Goal: Task Accomplishment & Management: Use online tool/utility

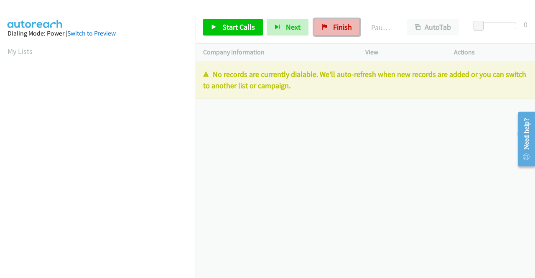
drag, startPoint x: 341, startPoint y: 30, endPoint x: 293, endPoint y: 46, distance: 50.7
click at [341, 30] on span "Finish" at bounding box center [342, 27] width 19 height 10
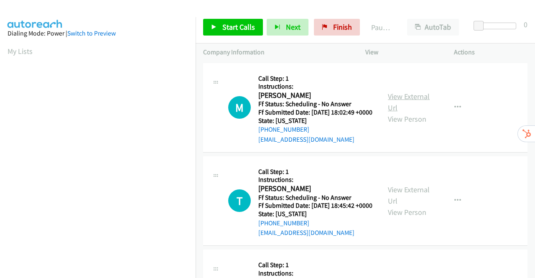
click at [403, 100] on link "View External Url" at bounding box center [409, 102] width 42 height 21
click at [406, 203] on link "View External Url" at bounding box center [409, 195] width 42 height 21
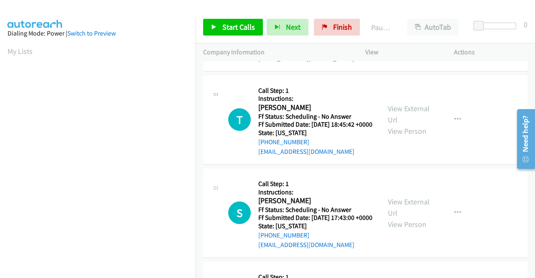
scroll to position [84, 0]
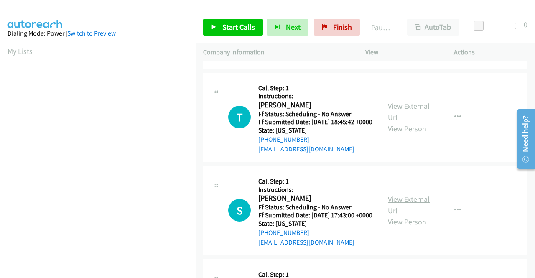
click at [406, 215] on link "View External Url" at bounding box center [409, 205] width 42 height 21
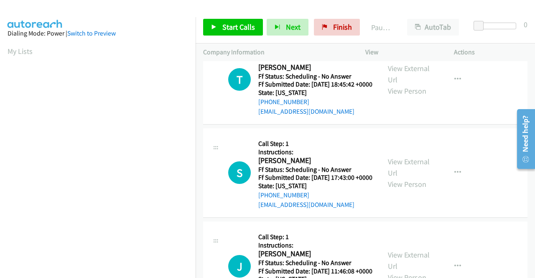
scroll to position [167, 0]
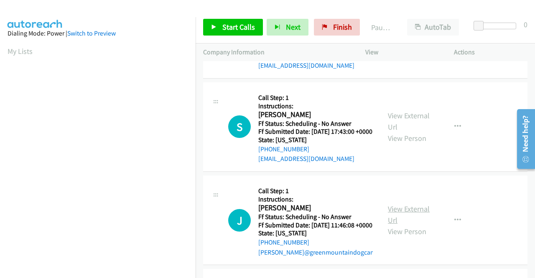
click at [408, 225] on link "View External Url" at bounding box center [409, 214] width 42 height 21
click at [228, 24] on span "Start Calls" at bounding box center [239, 27] width 33 height 10
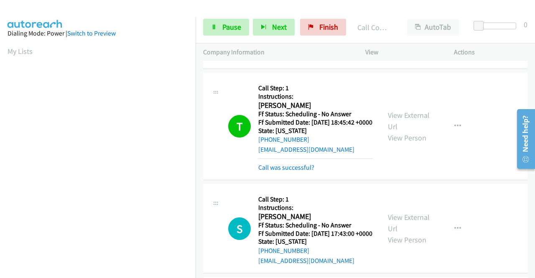
scroll to position [0, 0]
click at [226, 22] on span "Pause" at bounding box center [232, 27] width 19 height 10
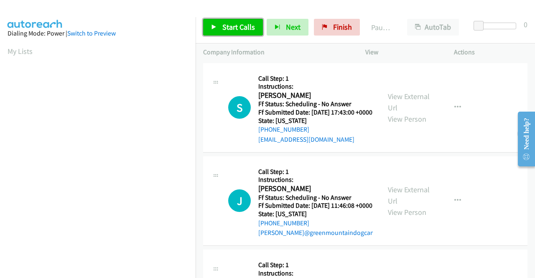
click at [234, 24] on span "Start Calls" at bounding box center [239, 27] width 33 height 10
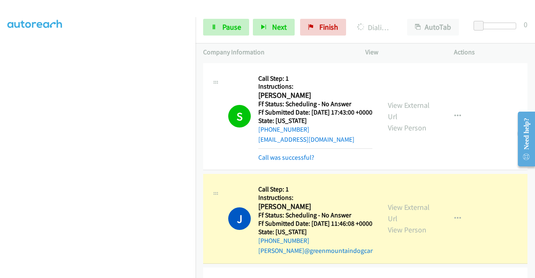
scroll to position [191, 0]
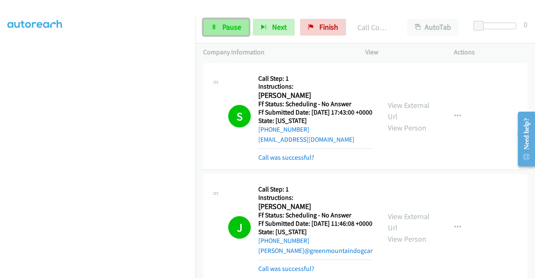
click at [223, 25] on span "Pause" at bounding box center [232, 27] width 19 height 10
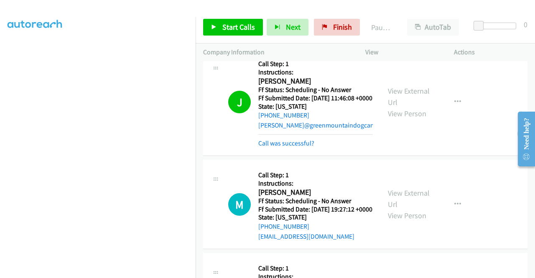
scroll to position [167, 0]
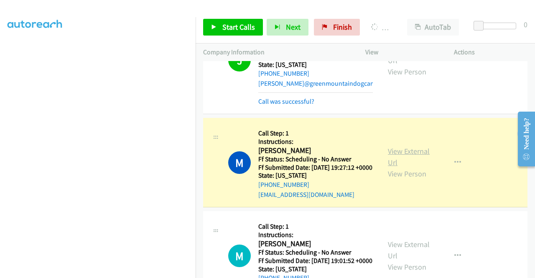
click at [394, 167] on link "View External Url" at bounding box center [409, 156] width 42 height 21
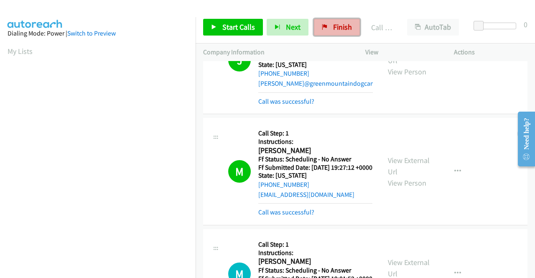
click at [333, 27] on span "Finish" at bounding box center [342, 27] width 19 height 10
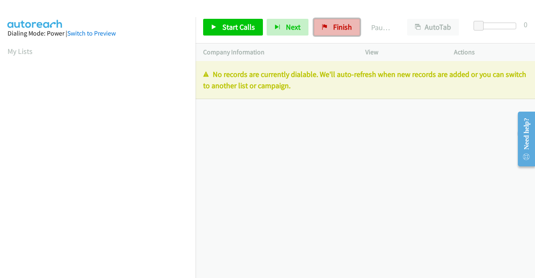
click at [339, 26] on span "Finish" at bounding box center [342, 27] width 19 height 10
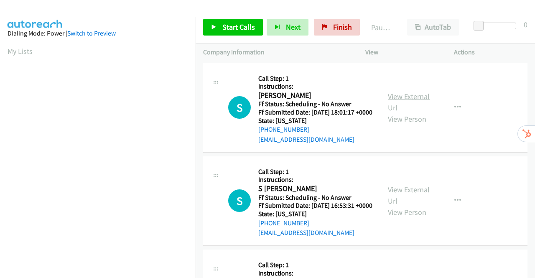
click at [404, 99] on link "View External Url" at bounding box center [409, 102] width 42 height 21
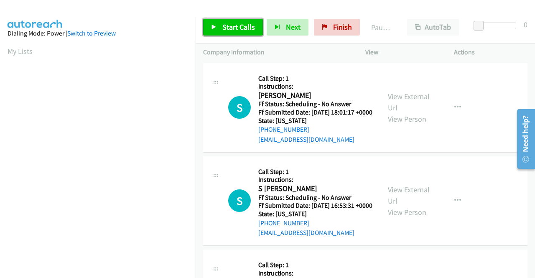
drag, startPoint x: 225, startPoint y: 22, endPoint x: 230, endPoint y: 32, distance: 10.9
click at [225, 22] on span "Start Calls" at bounding box center [239, 27] width 33 height 10
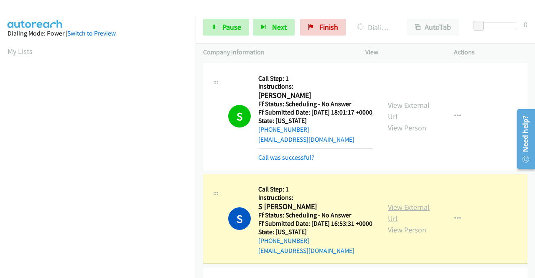
click at [410, 220] on link "View External Url" at bounding box center [409, 212] width 42 height 21
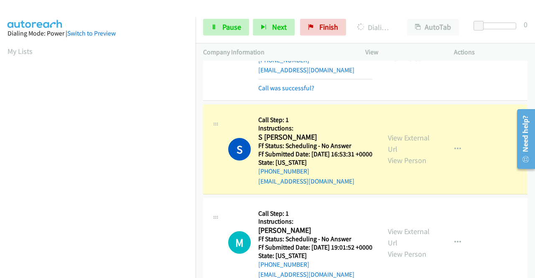
scroll to position [126, 0]
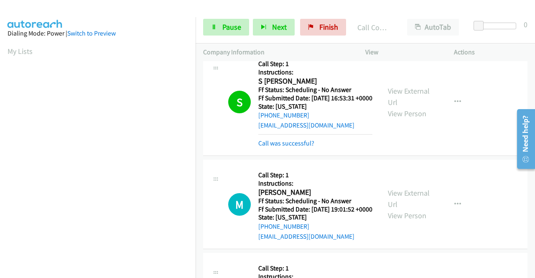
click at [417, 196] on div "View External Url View Person View External Url Email Schedule/Manage Callback …" at bounding box center [429, 204] width 96 height 74
click at [415, 209] on link "View External Url" at bounding box center [409, 198] width 42 height 21
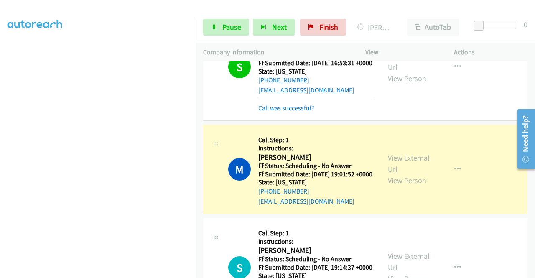
scroll to position [251, 0]
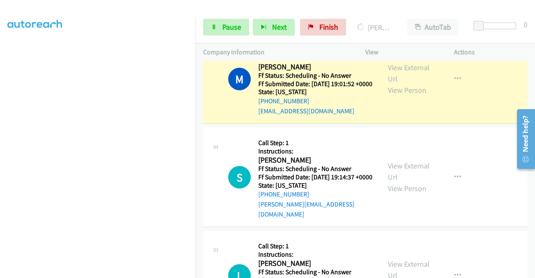
click at [410, 191] on div "View External Url View Person View External Url Email Schedule/Manage Callback …" at bounding box center [429, 177] width 96 height 84
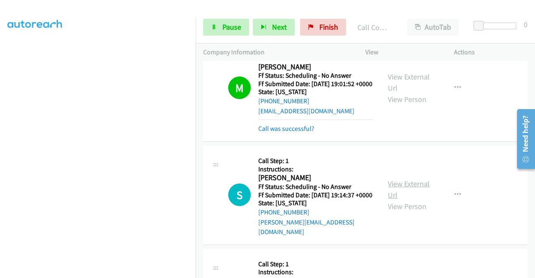
click at [408, 200] on link "View External Url" at bounding box center [409, 189] width 42 height 21
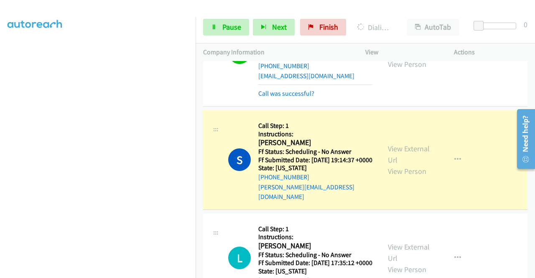
scroll to position [335, 0]
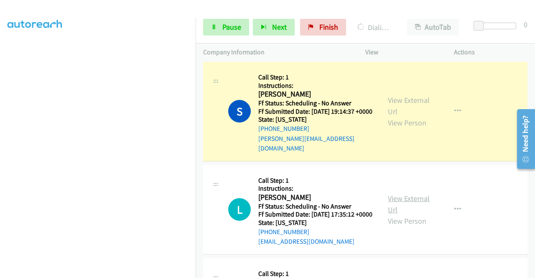
click at [392, 215] on link "View External Url" at bounding box center [409, 204] width 42 height 21
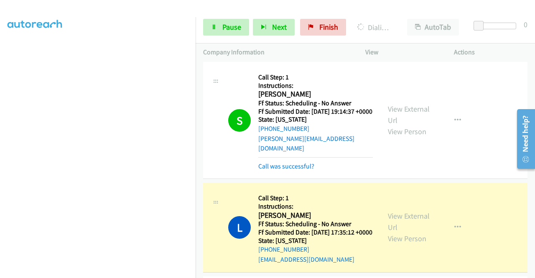
scroll to position [191, 0]
click at [218, 28] on link "Pause" at bounding box center [226, 27] width 46 height 17
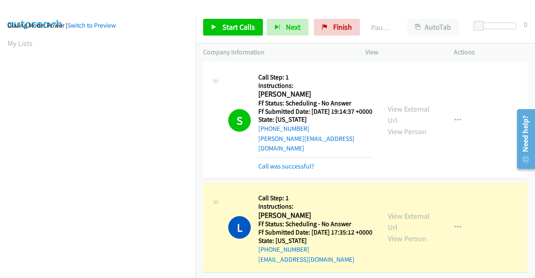
scroll to position [0, 0]
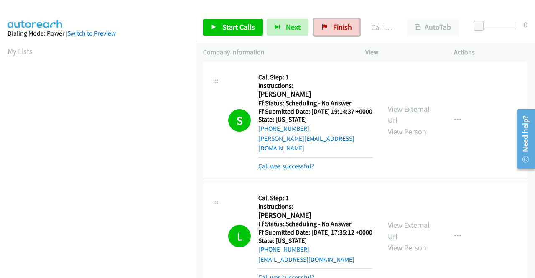
click at [322, 32] on link "Finish" at bounding box center [337, 27] width 46 height 17
